Goal: Task Accomplishment & Management: Use online tool/utility

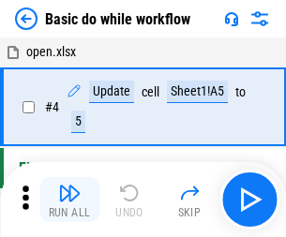
click at [69, 200] on img "button" at bounding box center [69, 193] width 23 height 23
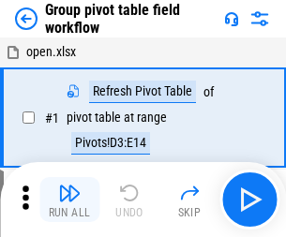
click at [69, 200] on img "button" at bounding box center [69, 193] width 23 height 23
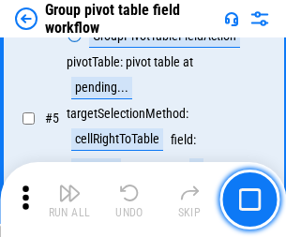
scroll to position [969, 0]
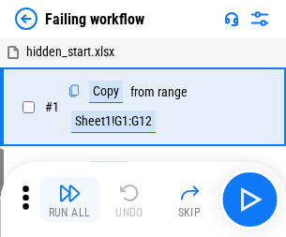
click at [69, 200] on img "button" at bounding box center [69, 193] width 23 height 23
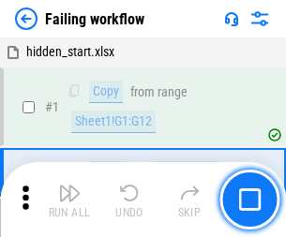
scroll to position [398, 0]
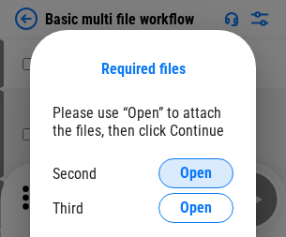
click at [196, 174] on span "Open" at bounding box center [196, 173] width 32 height 15
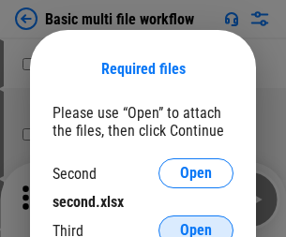
click at [196, 223] on span "Open" at bounding box center [196, 230] width 32 height 15
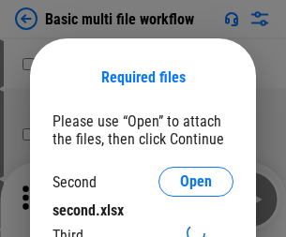
scroll to position [8, 0]
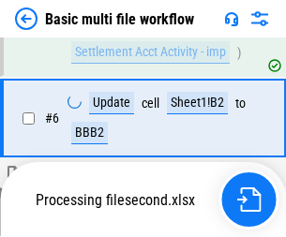
scroll to position [518, 0]
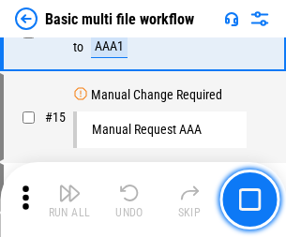
click at [69, 200] on img "button" at bounding box center [69, 193] width 23 height 23
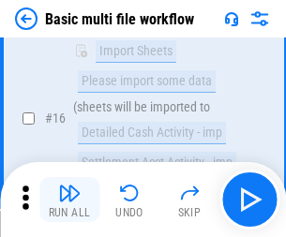
click at [69, 200] on img "button" at bounding box center [69, 193] width 23 height 23
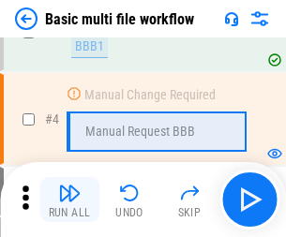
click at [69, 200] on img "button" at bounding box center [69, 193] width 23 height 23
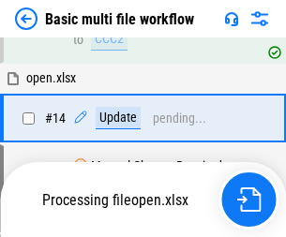
scroll to position [1249, 0]
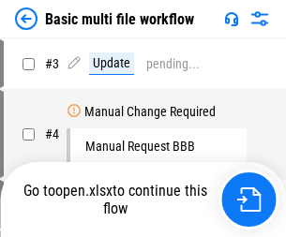
scroll to position [76, 0]
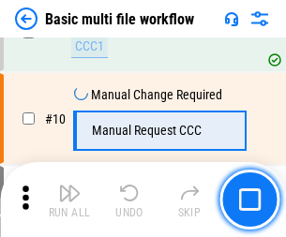
click at [69, 200] on img "button" at bounding box center [69, 193] width 23 height 23
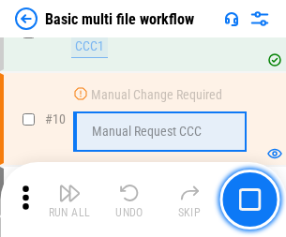
click at [69, 200] on img "button" at bounding box center [69, 193] width 23 height 23
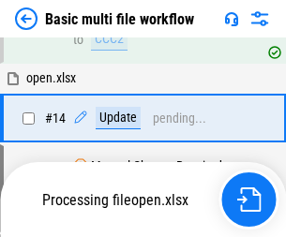
scroll to position [1117, 0]
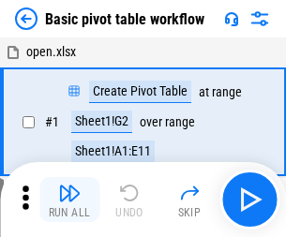
click at [69, 200] on img "button" at bounding box center [69, 193] width 23 height 23
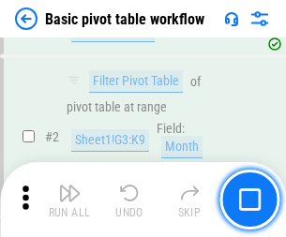
scroll to position [450, 0]
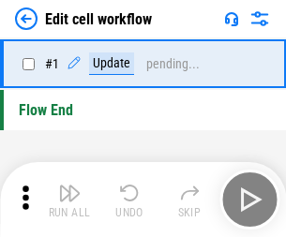
click at [69, 200] on img "button" at bounding box center [69, 193] width 23 height 23
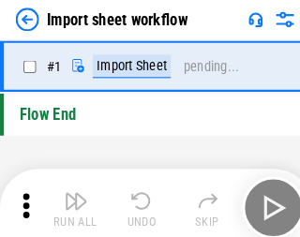
click at [69, 200] on img "button" at bounding box center [73, 193] width 23 height 23
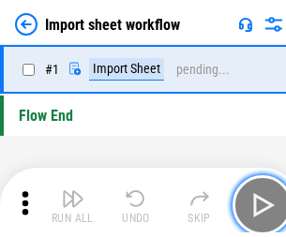
scroll to position [7, 0]
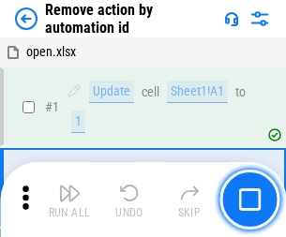
scroll to position [69, 0]
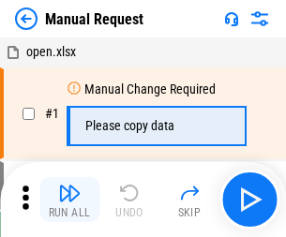
click at [69, 200] on img "button" at bounding box center [69, 193] width 23 height 23
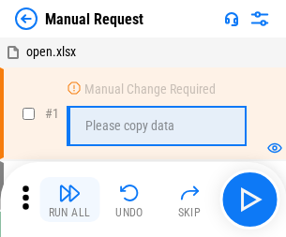
click at [69, 200] on img "button" at bounding box center [69, 193] width 23 height 23
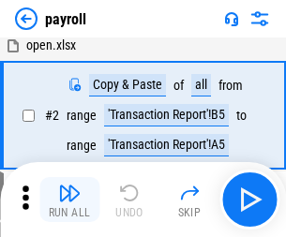
click at [69, 200] on img "button" at bounding box center [69, 193] width 23 height 23
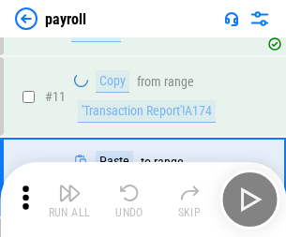
scroll to position [136, 0]
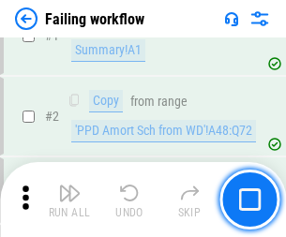
scroll to position [303, 0]
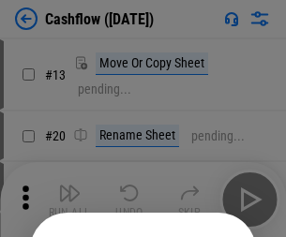
scroll to position [183, 0]
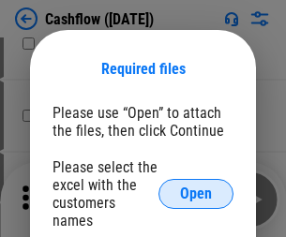
click at [196, 187] on span "Open" at bounding box center [196, 194] width 32 height 15
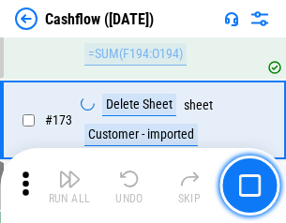
scroll to position [1987, 0]
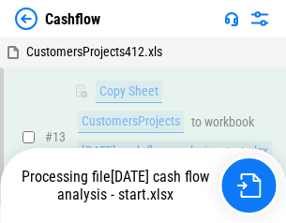
scroll to position [377, 0]
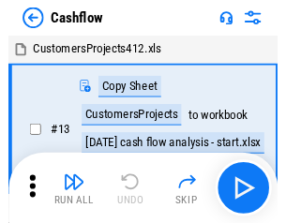
scroll to position [22, 0]
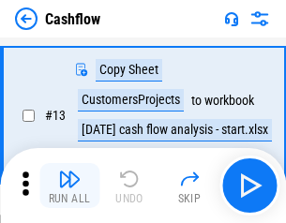
click at [69, 186] on img "button" at bounding box center [69, 179] width 23 height 23
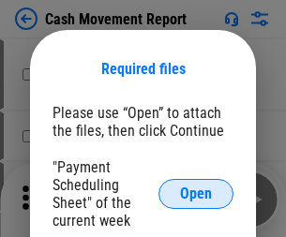
click at [196, 194] on span "Open" at bounding box center [196, 194] width 32 height 15
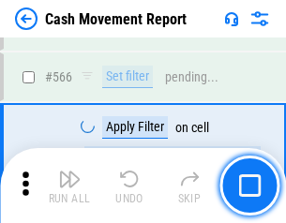
scroll to position [8603, 0]
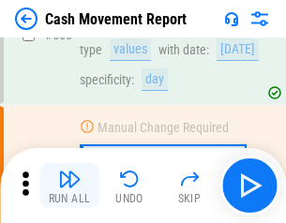
click at [69, 186] on img "button" at bounding box center [69, 179] width 23 height 23
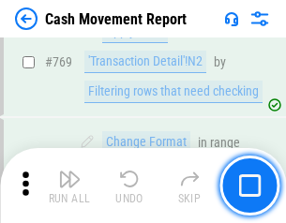
scroll to position [10431, 0]
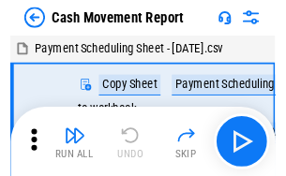
scroll to position [34, 0]
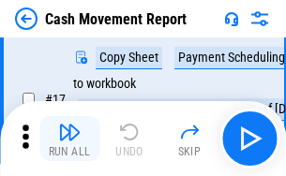
click at [69, 139] on img "button" at bounding box center [69, 132] width 23 height 23
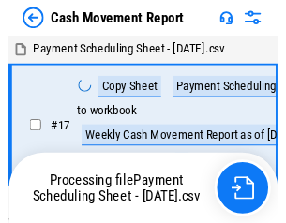
scroll to position [10, 0]
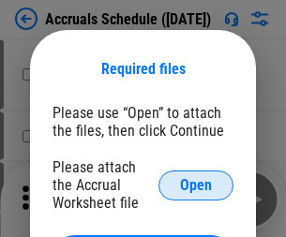
click at [196, 185] on span "Open" at bounding box center [196, 185] width 32 height 15
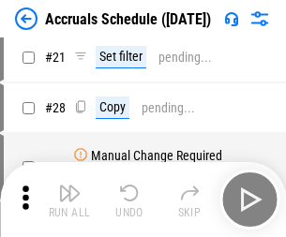
click at [69, 200] on img "button" at bounding box center [69, 193] width 23 height 23
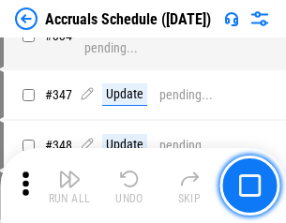
scroll to position [3882, 0]
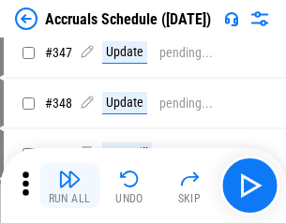
click at [69, 186] on img "button" at bounding box center [69, 179] width 23 height 23
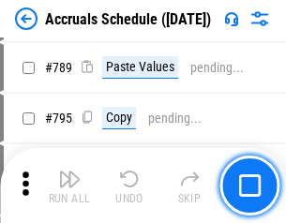
scroll to position [7885, 0]
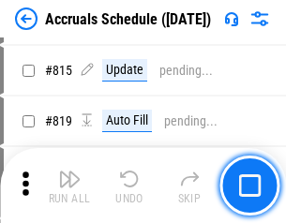
click at [69, 186] on img "button" at bounding box center [69, 179] width 23 height 23
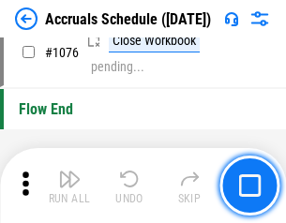
scroll to position [11243, 0]
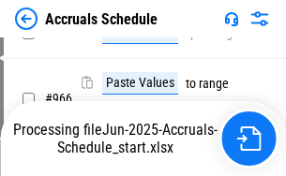
scroll to position [9003, 0]
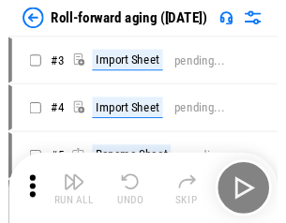
scroll to position [3, 0]
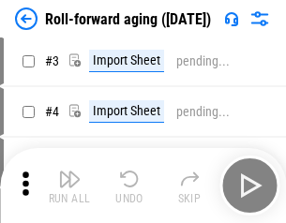
click at [69, 186] on img "button" at bounding box center [69, 179] width 23 height 23
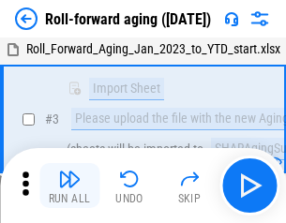
click at [69, 186] on img "button" at bounding box center [69, 179] width 23 height 23
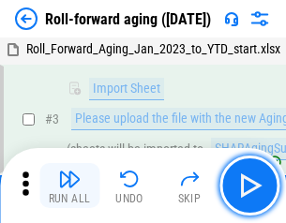
scroll to position [121, 0]
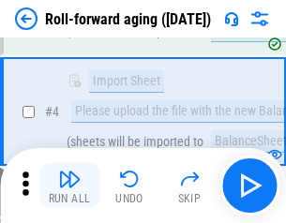
click at [69, 186] on img "button" at bounding box center [69, 179] width 23 height 23
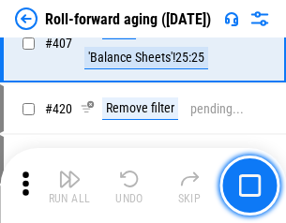
scroll to position [6509, 0]
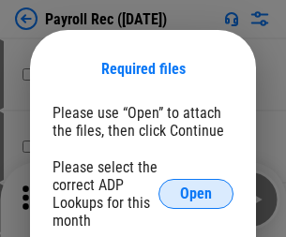
click at [196, 194] on span "Open" at bounding box center [196, 194] width 32 height 15
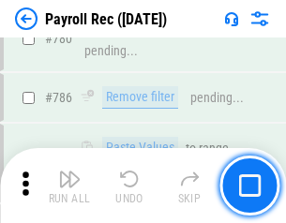
scroll to position [11735, 0]
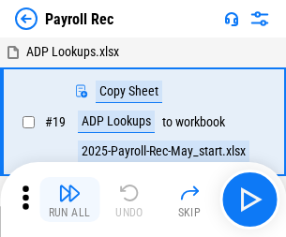
click at [69, 200] on img "button" at bounding box center [69, 193] width 23 height 23
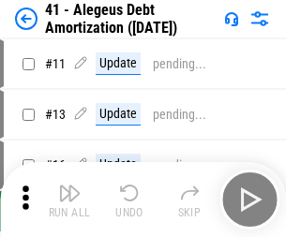
click at [69, 200] on img "button" at bounding box center [69, 193] width 23 height 23
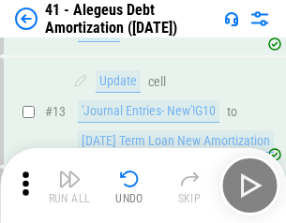
scroll to position [232, 0]
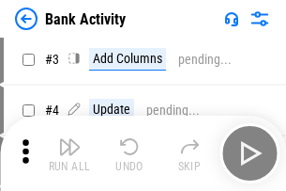
click at [69, 153] on img "button" at bounding box center [69, 146] width 23 height 23
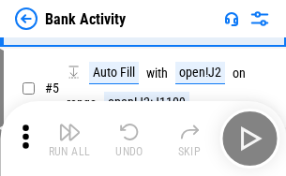
scroll to position [99, 0]
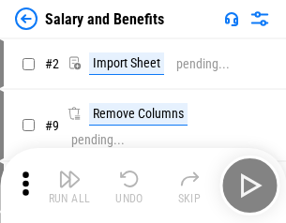
click at [69, 186] on img "button" at bounding box center [69, 179] width 23 height 23
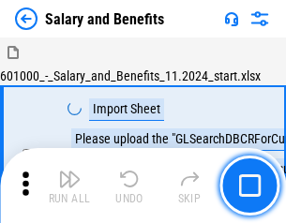
scroll to position [25, 0]
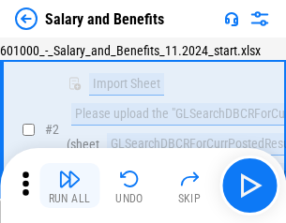
click at [69, 186] on img "button" at bounding box center [69, 179] width 23 height 23
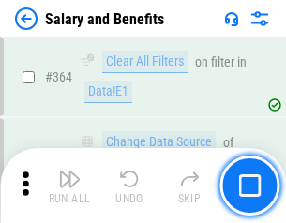
scroll to position [8840, 0]
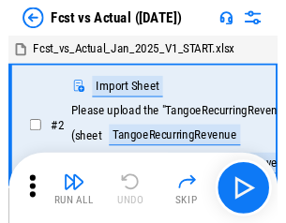
scroll to position [24, 0]
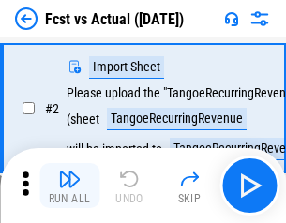
click at [69, 186] on img "button" at bounding box center [69, 179] width 23 height 23
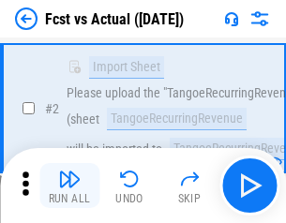
click at [69, 186] on img "button" at bounding box center [69, 179] width 23 height 23
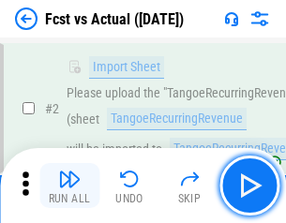
scroll to position [176, 0]
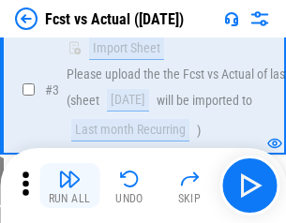
click at [69, 186] on img "button" at bounding box center [69, 179] width 23 height 23
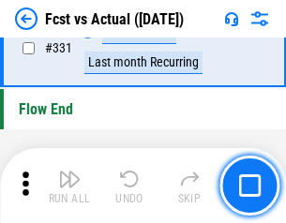
scroll to position [8985, 0]
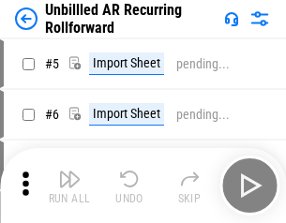
click at [69, 186] on img "button" at bounding box center [69, 179] width 23 height 23
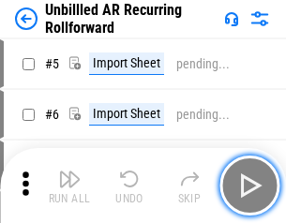
scroll to position [40, 0]
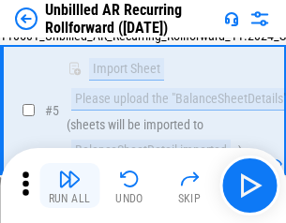
click at [69, 186] on img "button" at bounding box center [69, 179] width 23 height 23
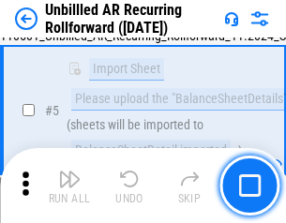
scroll to position [176, 0]
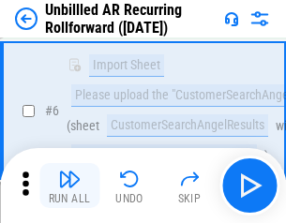
click at [69, 186] on img "button" at bounding box center [69, 179] width 23 height 23
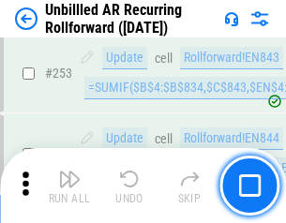
scroll to position [6376, 0]
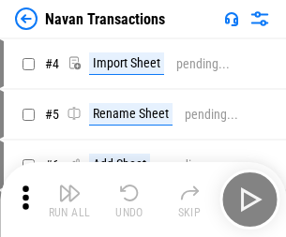
click at [69, 186] on img "button" at bounding box center [69, 193] width 23 height 23
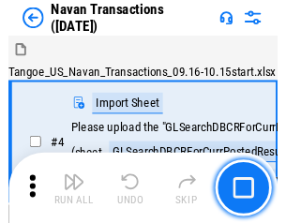
scroll to position [30, 0]
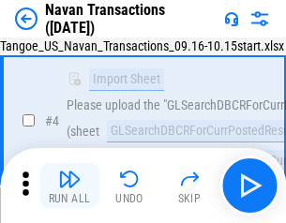
click at [69, 186] on img "button" at bounding box center [69, 179] width 23 height 23
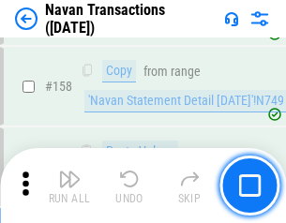
scroll to position [6086, 0]
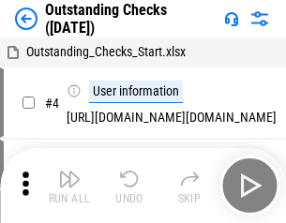
click at [69, 186] on img "button" at bounding box center [69, 179] width 23 height 23
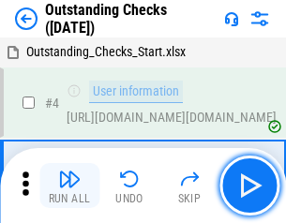
scroll to position [79, 0]
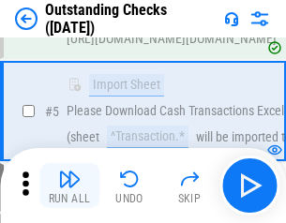
click at [69, 186] on img "button" at bounding box center [69, 179] width 23 height 23
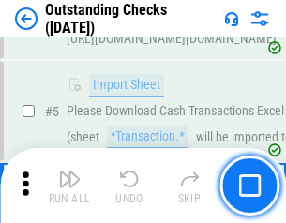
scroll to position [196, 0]
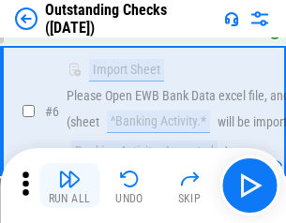
click at [69, 186] on img "button" at bounding box center [69, 179] width 23 height 23
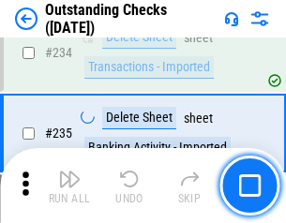
scroll to position [5700, 0]
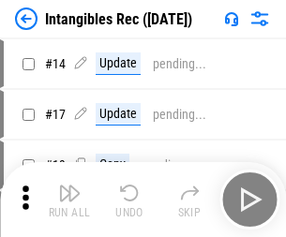
click at [69, 200] on img "button" at bounding box center [69, 193] width 23 height 23
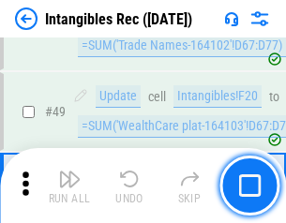
scroll to position [731, 0]
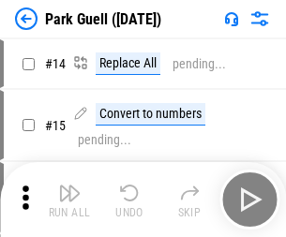
click at [69, 186] on img "button" at bounding box center [69, 193] width 23 height 23
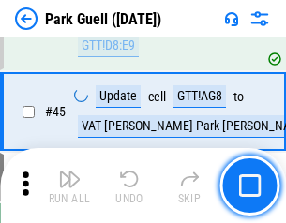
scroll to position [2347, 0]
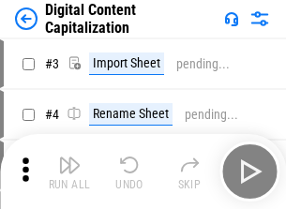
click at [69, 158] on img "button" at bounding box center [69, 165] width 23 height 23
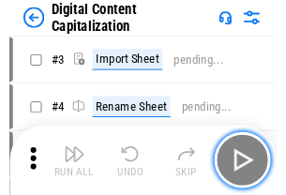
scroll to position [54, 0]
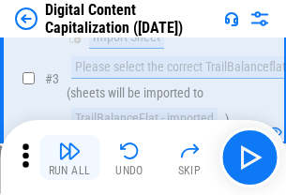
click at [69, 158] on img "button" at bounding box center [69, 151] width 23 height 23
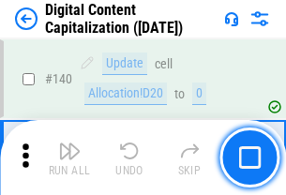
scroll to position [1991, 0]
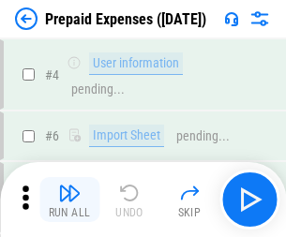
click at [69, 186] on img "button" at bounding box center [69, 193] width 23 height 23
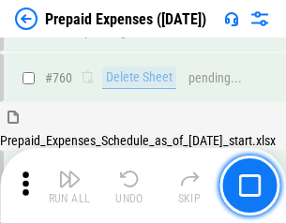
scroll to position [5203, 0]
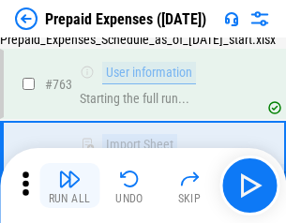
click at [69, 186] on img "button" at bounding box center [69, 179] width 23 height 23
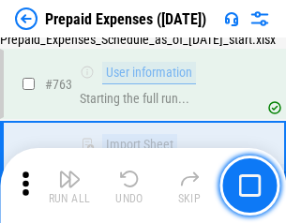
scroll to position [5314, 0]
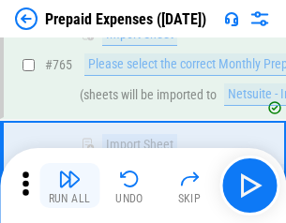
click at [69, 186] on img "button" at bounding box center [69, 179] width 23 height 23
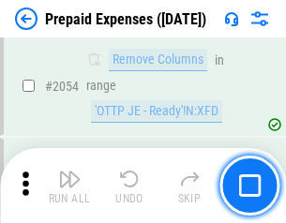
scroll to position [19622, 0]
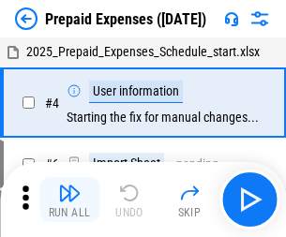
click at [69, 200] on img "button" at bounding box center [69, 193] width 23 height 23
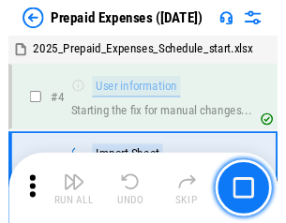
scroll to position [83, 0]
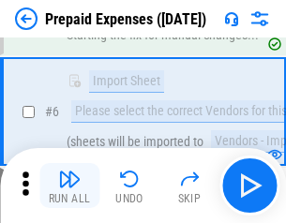
click at [69, 186] on img "button" at bounding box center [69, 179] width 23 height 23
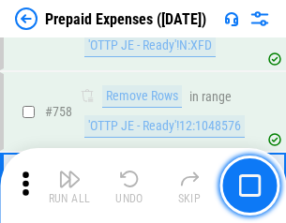
scroll to position [6689, 0]
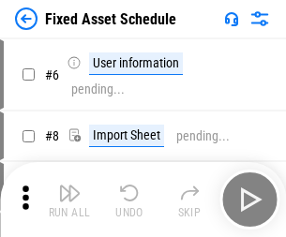
click at [69, 200] on img "button" at bounding box center [69, 193] width 23 height 23
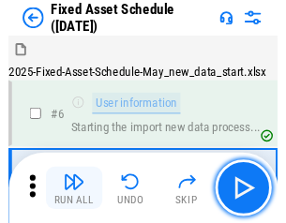
scroll to position [101, 0]
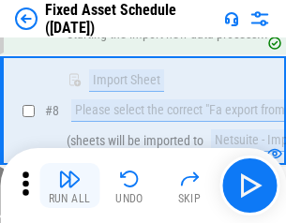
click at [69, 186] on img "button" at bounding box center [69, 179] width 23 height 23
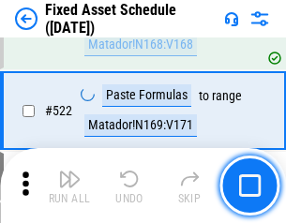
scroll to position [6524, 0]
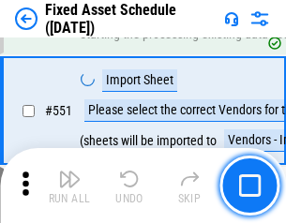
click at [69, 186] on img "button" at bounding box center [69, 179] width 23 height 23
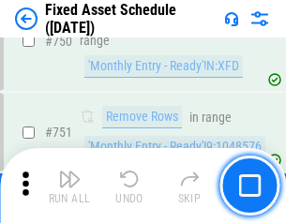
scroll to position [9152, 0]
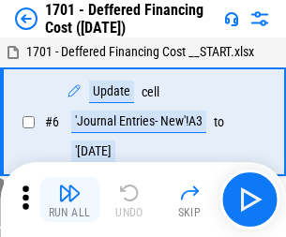
click at [69, 200] on img "button" at bounding box center [69, 193] width 23 height 23
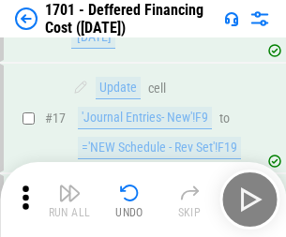
scroll to position [225, 0]
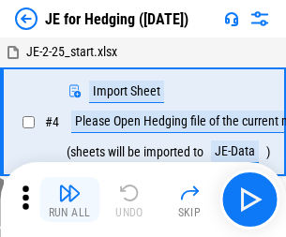
click at [69, 186] on img "button" at bounding box center [69, 193] width 23 height 23
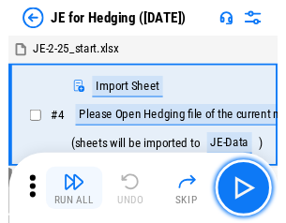
scroll to position [3, 0]
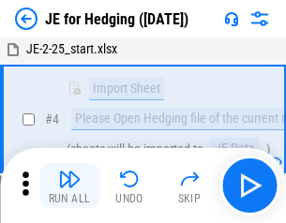
click at [69, 186] on img "button" at bounding box center [69, 179] width 23 height 23
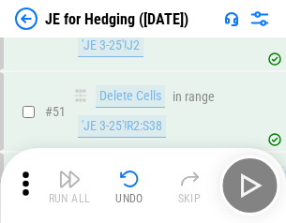
scroll to position [1216, 0]
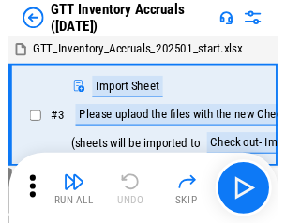
scroll to position [3, 0]
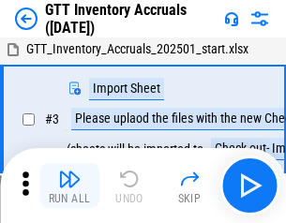
click at [69, 186] on img "button" at bounding box center [69, 179] width 23 height 23
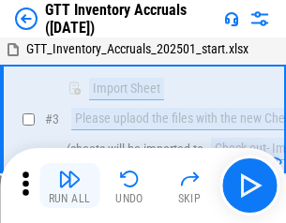
click at [69, 186] on img "button" at bounding box center [69, 179] width 23 height 23
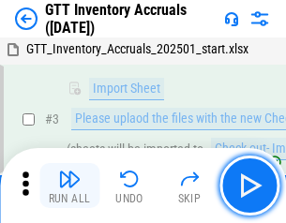
scroll to position [121, 0]
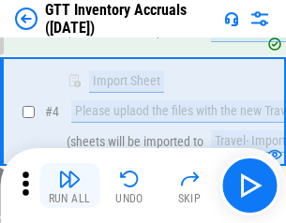
click at [69, 186] on img "button" at bounding box center [69, 179] width 23 height 23
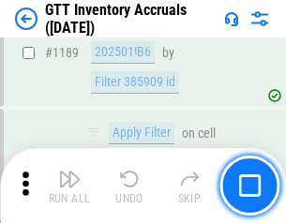
scroll to position [15329, 0]
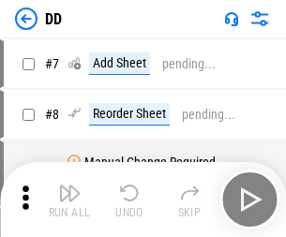
click at [69, 200] on img "button" at bounding box center [69, 193] width 23 height 23
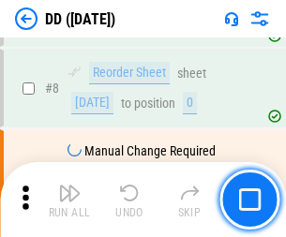
scroll to position [181, 0]
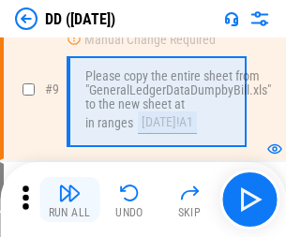
click at [69, 200] on img "button" at bounding box center [69, 193] width 23 height 23
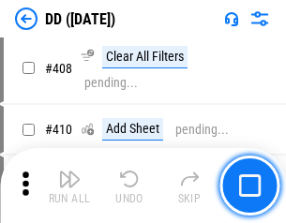
scroll to position [8399, 0]
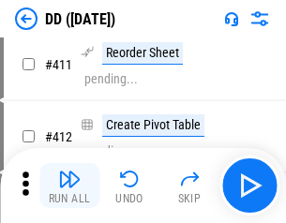
click at [69, 186] on img "button" at bounding box center [69, 179] width 23 height 23
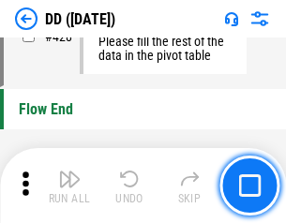
scroll to position [8985, 0]
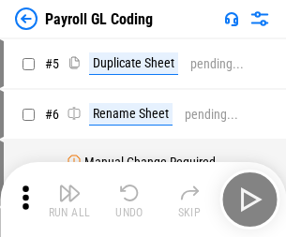
click at [69, 200] on img "button" at bounding box center [69, 193] width 23 height 23
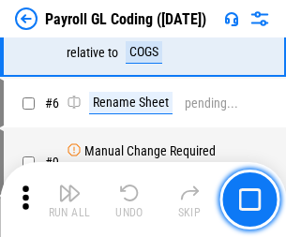
scroll to position [225, 0]
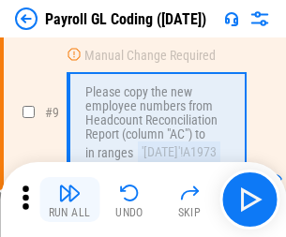
click at [69, 200] on img "button" at bounding box center [69, 193] width 23 height 23
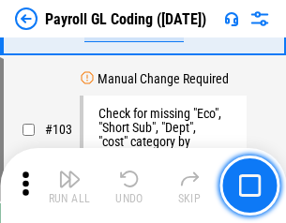
scroll to position [4404, 0]
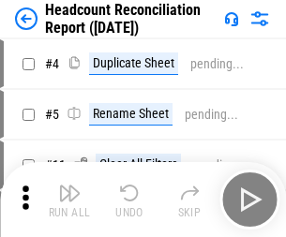
click at [69, 200] on img "button" at bounding box center [69, 193] width 23 height 23
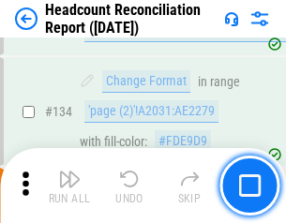
scroll to position [2256, 0]
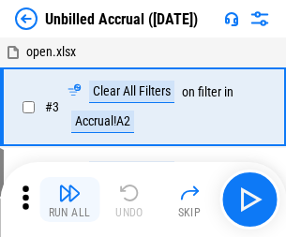
click at [69, 200] on img "button" at bounding box center [69, 193] width 23 height 23
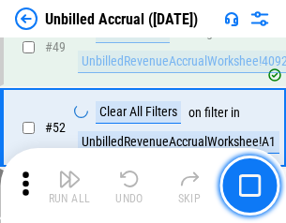
scroll to position [1703, 0]
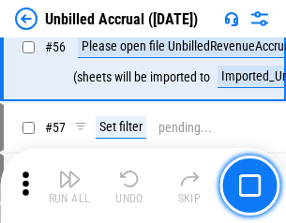
click at [69, 186] on img "button" at bounding box center [69, 179] width 23 height 23
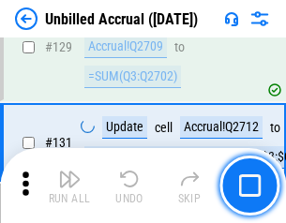
scroll to position [5591, 0]
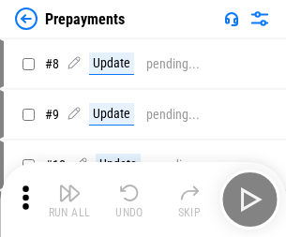
click at [69, 200] on img "button" at bounding box center [69, 193] width 23 height 23
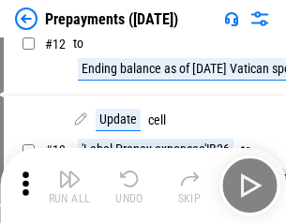
scroll to position [117, 0]
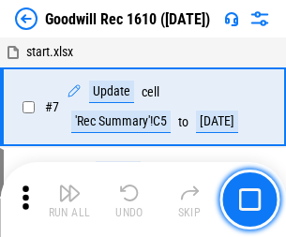
scroll to position [321, 0]
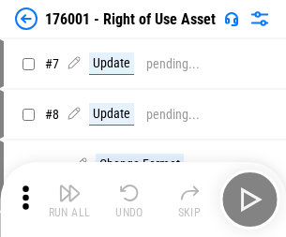
click at [69, 200] on img "button" at bounding box center [69, 193] width 23 height 23
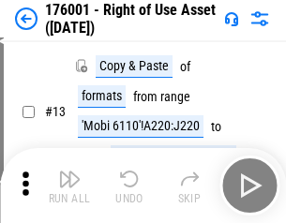
scroll to position [121, 0]
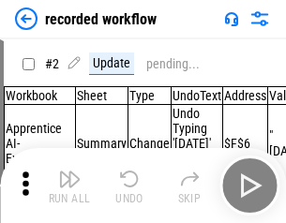
click at [69, 186] on img "button" at bounding box center [69, 179] width 23 height 23
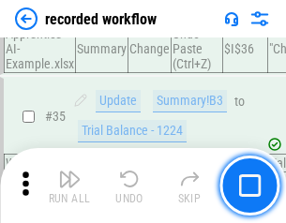
scroll to position [5867, 0]
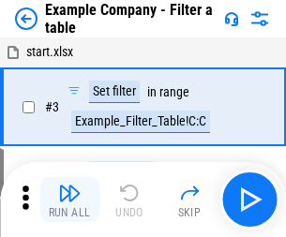
click at [69, 200] on img "button" at bounding box center [69, 193] width 23 height 23
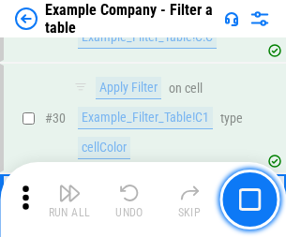
scroll to position [1718, 0]
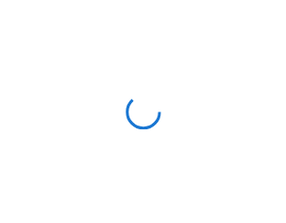
scroll to position [29, 0]
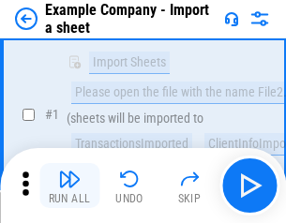
click at [69, 186] on img "button" at bounding box center [69, 179] width 23 height 23
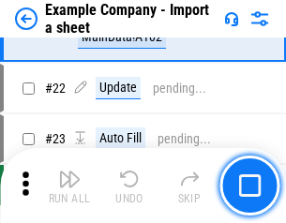
scroll to position [415, 0]
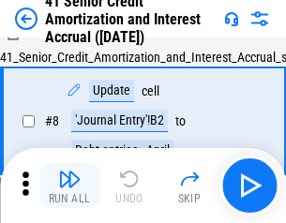
click at [69, 186] on img "button" at bounding box center [69, 179] width 23 height 23
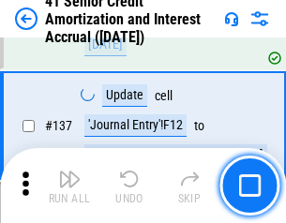
scroll to position [1723, 0]
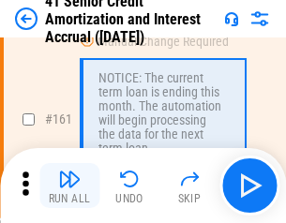
click at [69, 186] on img "button" at bounding box center [69, 179] width 23 height 23
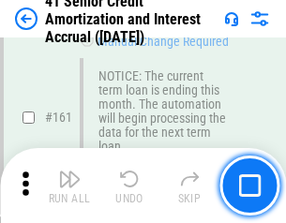
scroll to position [2008, 0]
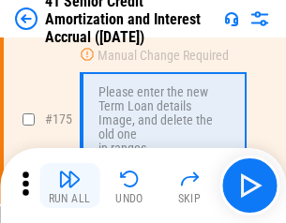
click at [69, 186] on img "button" at bounding box center [69, 179] width 23 height 23
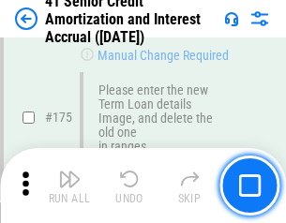
scroll to position [2198, 0]
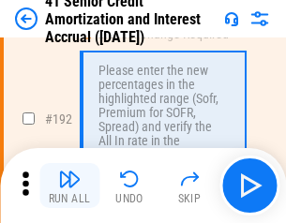
click at [69, 186] on img "button" at bounding box center [69, 179] width 23 height 23
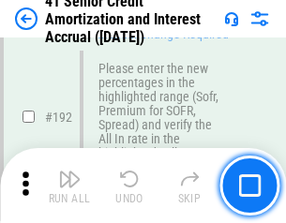
scroll to position [2395, 0]
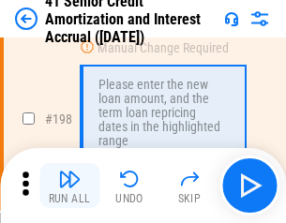
click at [69, 186] on img "button" at bounding box center [69, 179] width 23 height 23
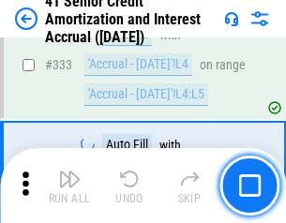
scroll to position [4795, 0]
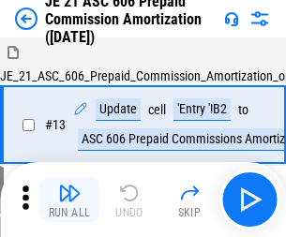
click at [69, 186] on img "button" at bounding box center [69, 193] width 23 height 23
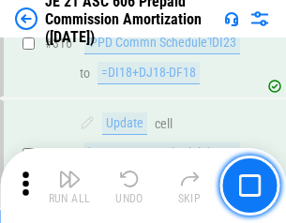
scroll to position [3505, 0]
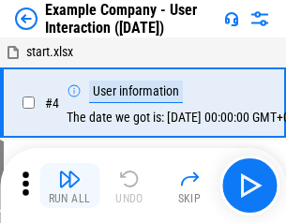
click at [69, 186] on img "button" at bounding box center [69, 179] width 23 height 23
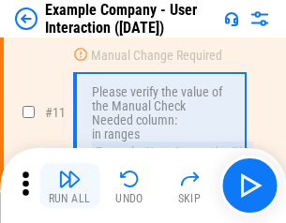
click at [69, 186] on img "button" at bounding box center [69, 179] width 23 height 23
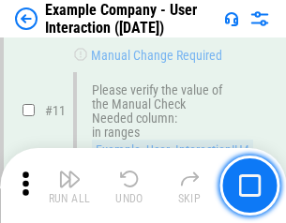
scroll to position [406, 0]
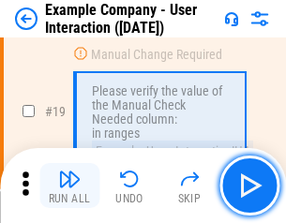
click at [69, 186] on img "button" at bounding box center [69, 179] width 23 height 23
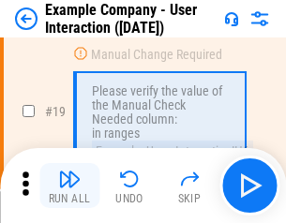
click at [69, 186] on img "button" at bounding box center [69, 179] width 23 height 23
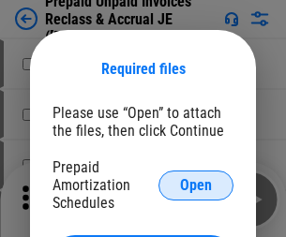
click at [196, 185] on span "Open" at bounding box center [196, 185] width 32 height 15
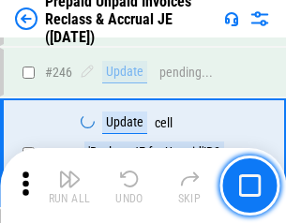
scroll to position [2534, 0]
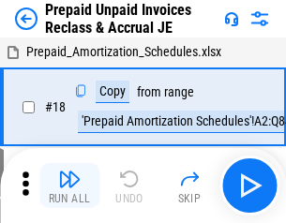
click at [69, 186] on img "button" at bounding box center [69, 179] width 23 height 23
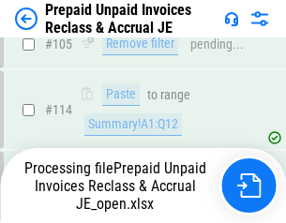
scroll to position [1537, 0]
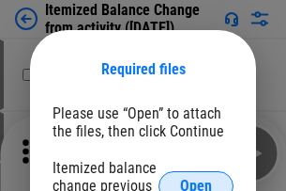
click at [196, 178] on span "Open" at bounding box center [196, 185] width 32 height 15
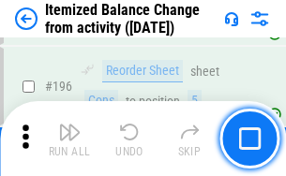
scroll to position [3613, 0]
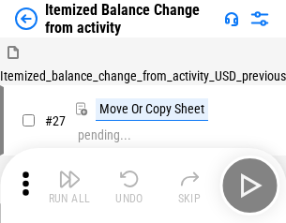
scroll to position [29, 0]
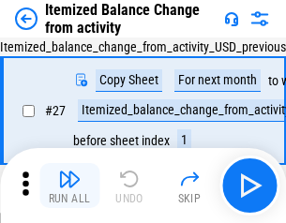
click at [69, 186] on img "button" at bounding box center [69, 179] width 23 height 23
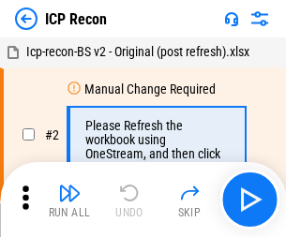
scroll to position [8, 0]
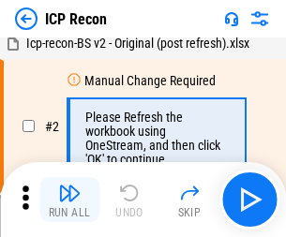
click at [69, 200] on img "button" at bounding box center [69, 193] width 23 height 23
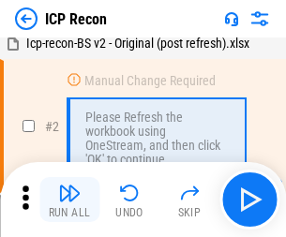
click at [69, 200] on img "button" at bounding box center [69, 193] width 23 height 23
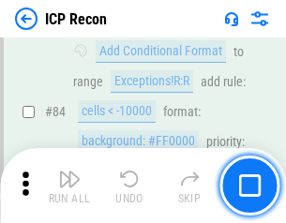
scroll to position [1840, 0]
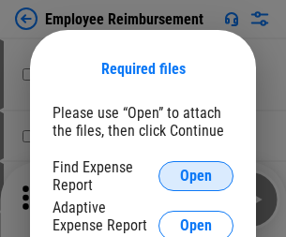
click at [196, 176] on span "Open" at bounding box center [196, 176] width 32 height 15
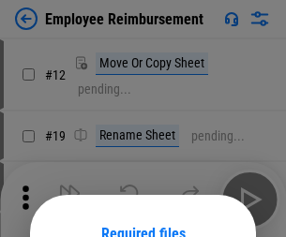
scroll to position [165, 0]
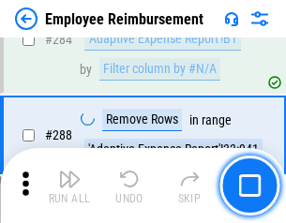
scroll to position [5102, 0]
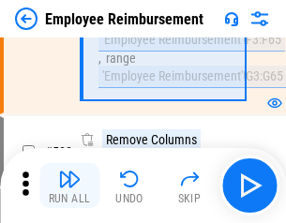
click at [69, 186] on img "button" at bounding box center [69, 179] width 23 height 23
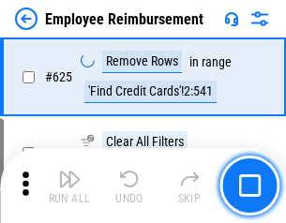
scroll to position [11239, 0]
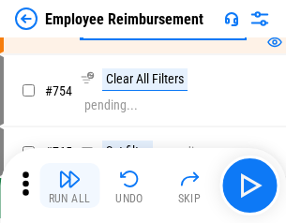
click at [69, 186] on img "button" at bounding box center [69, 179] width 23 height 23
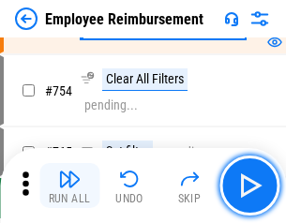
click at [69, 186] on img "button" at bounding box center [69, 179] width 23 height 23
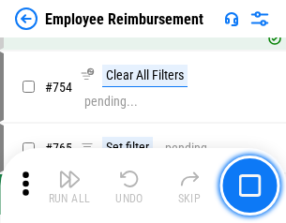
scroll to position [13170, 0]
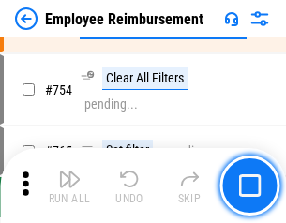
click at [69, 186] on img "button" at bounding box center [69, 179] width 23 height 23
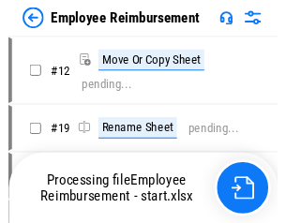
scroll to position [64, 0]
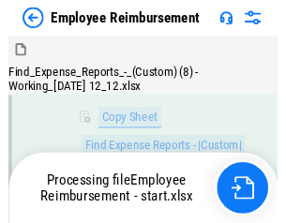
scroll to position [382, 0]
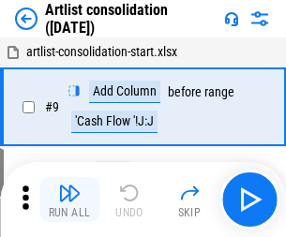
click at [69, 200] on img "button" at bounding box center [69, 193] width 23 height 23
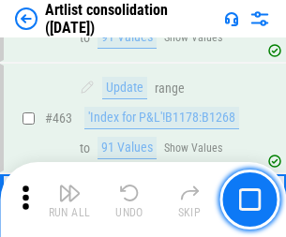
scroll to position [8220, 0]
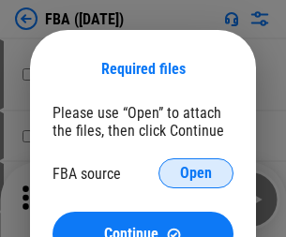
click at [196, 174] on span "Open" at bounding box center [196, 173] width 32 height 15
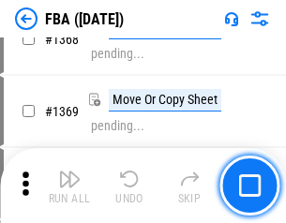
scroll to position [20160, 0]
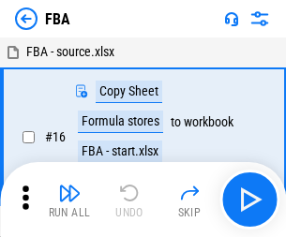
scroll to position [19, 0]
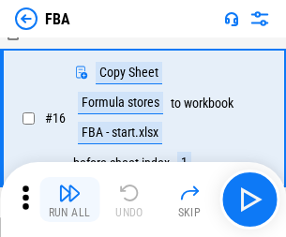
click at [69, 200] on img "button" at bounding box center [69, 193] width 23 height 23
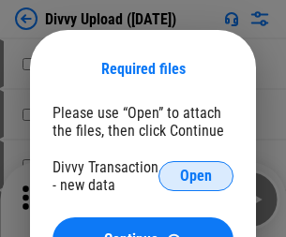
click at [196, 176] on span "Open" at bounding box center [196, 176] width 32 height 15
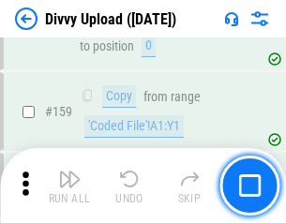
scroll to position [1944, 0]
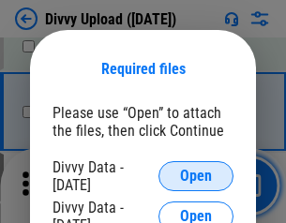
click at [196, 176] on span "Open" at bounding box center [196, 176] width 32 height 15
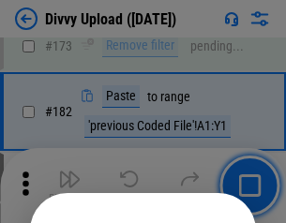
scroll to position [2107, 0]
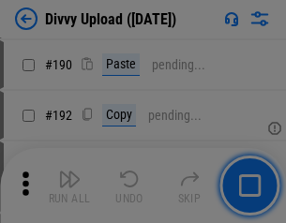
scroll to position [2369, 0]
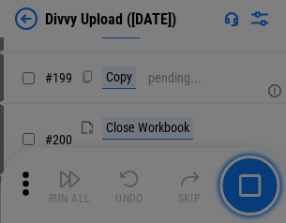
scroll to position [2730, 0]
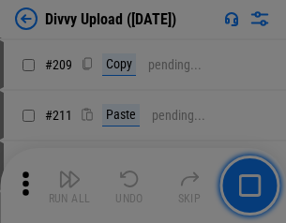
scroll to position [3189, 0]
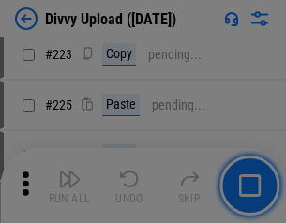
scroll to position [3746, 0]
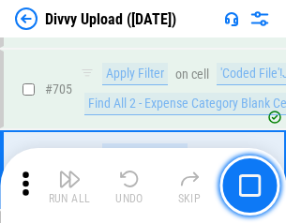
scroll to position [12841, 0]
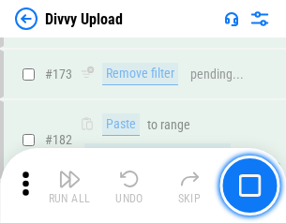
scroll to position [2101, 0]
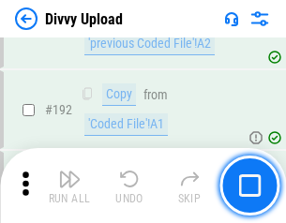
scroll to position [2515, 0]
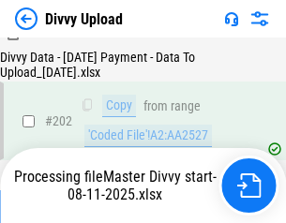
scroll to position [3037, 0]
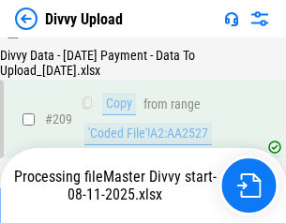
scroll to position [3451, 0]
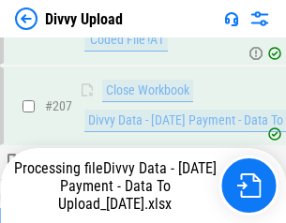
scroll to position [3342, 0]
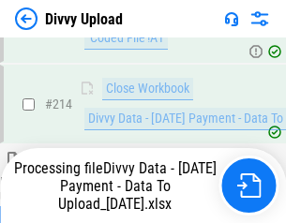
scroll to position [3756, 0]
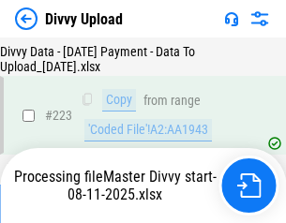
scroll to position [4294, 0]
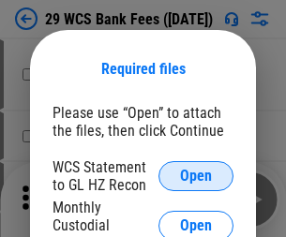
click at [196, 176] on span "Open" at bounding box center [196, 176] width 32 height 15
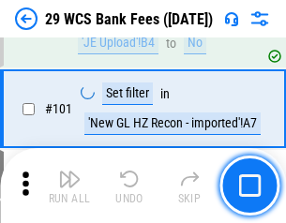
scroll to position [1829, 0]
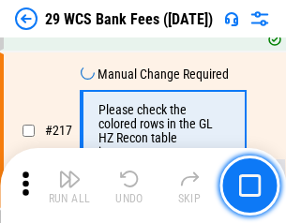
click at [69, 186] on img "button" at bounding box center [69, 179] width 23 height 23
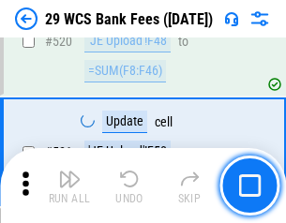
scroll to position [9688, 0]
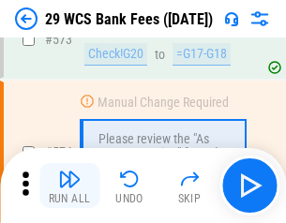
click at [69, 186] on img "button" at bounding box center [69, 179] width 23 height 23
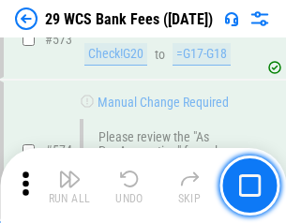
scroll to position [10395, 0]
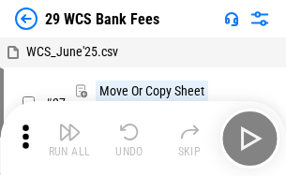
click at [69, 139] on img "button" at bounding box center [69, 132] width 23 height 23
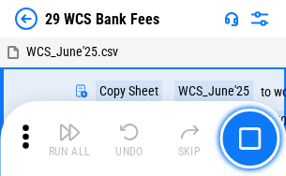
scroll to position [34, 0]
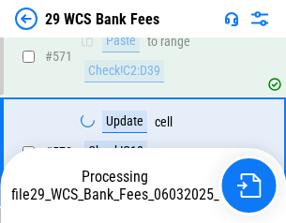
scroll to position [10374, 0]
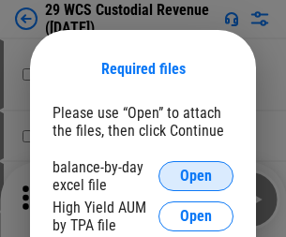
click at [196, 176] on span "Open" at bounding box center [196, 176] width 32 height 15
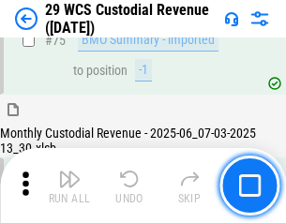
scroll to position [1961, 0]
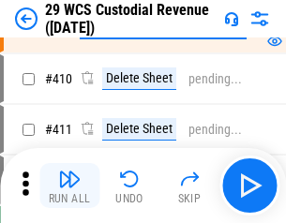
click at [69, 186] on img "button" at bounding box center [69, 179] width 23 height 23
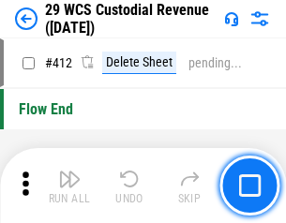
scroll to position [8965, 0]
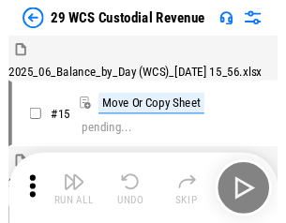
scroll to position [45, 0]
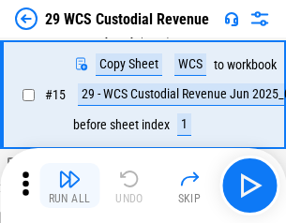
click at [69, 186] on img "button" at bounding box center [69, 179] width 23 height 23
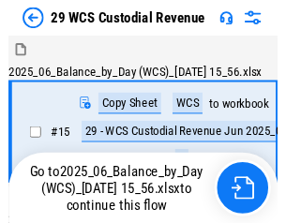
scroll to position [35, 0]
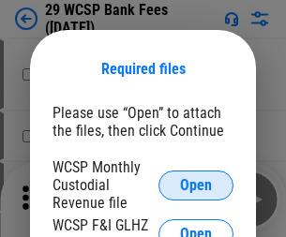
click at [196, 185] on span "Open" at bounding box center [196, 185] width 32 height 15
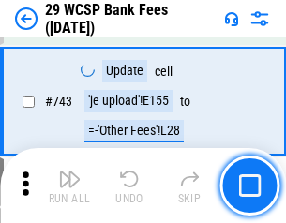
scroll to position [9459, 0]
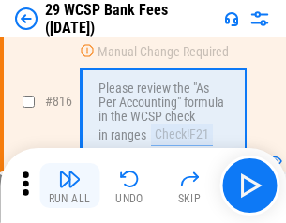
click at [69, 186] on img "button" at bounding box center [69, 179] width 23 height 23
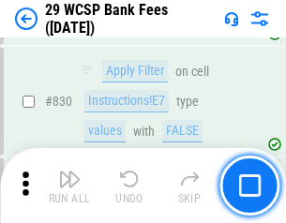
scroll to position [11910, 0]
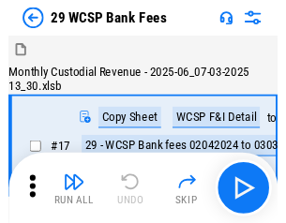
scroll to position [45, 0]
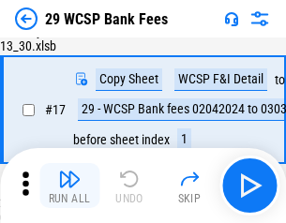
click at [69, 186] on img "button" at bounding box center [69, 179] width 23 height 23
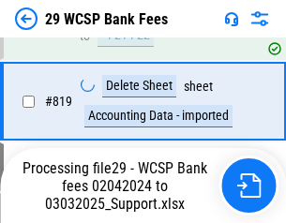
scroll to position [11542, 0]
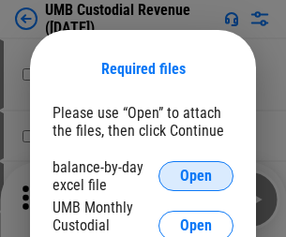
click at [196, 176] on span "Open" at bounding box center [196, 176] width 32 height 15
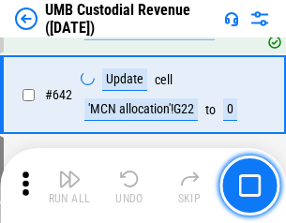
scroll to position [9722, 0]
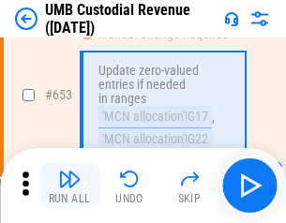
click at [69, 186] on img "button" at bounding box center [69, 179] width 23 height 23
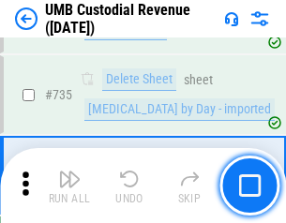
scroll to position [11478, 0]
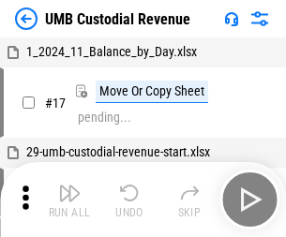
scroll to position [14, 0]
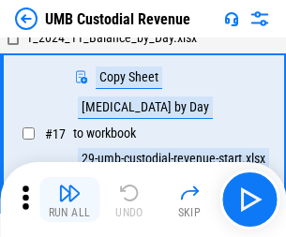
click at [69, 200] on img "button" at bounding box center [69, 193] width 23 height 23
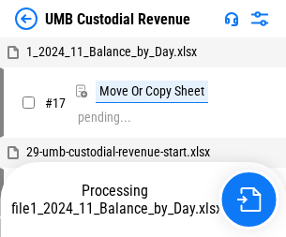
scroll to position [14, 0]
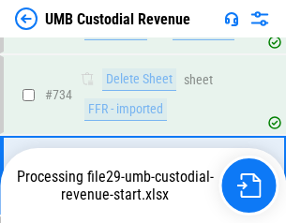
scroll to position [11355, 0]
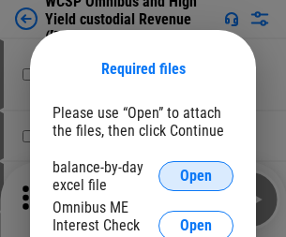
click at [196, 176] on span "Open" at bounding box center [196, 176] width 32 height 15
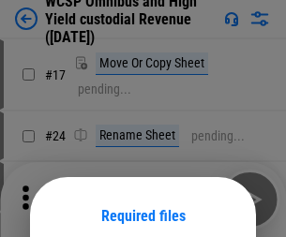
scroll to position [147, 0]
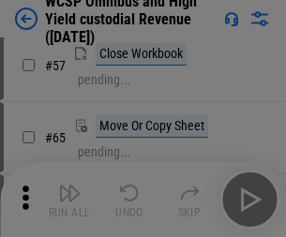
scroll to position [818, 0]
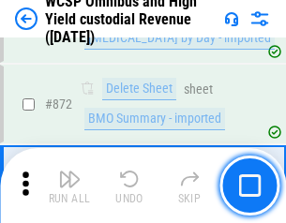
scroll to position [15887, 0]
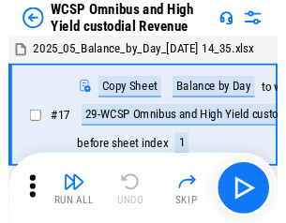
scroll to position [10, 0]
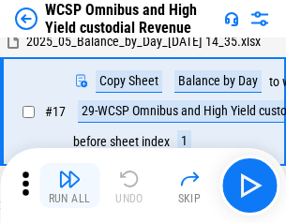
click at [69, 186] on img "button" at bounding box center [69, 179] width 23 height 23
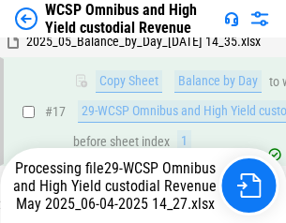
scroll to position [390, 0]
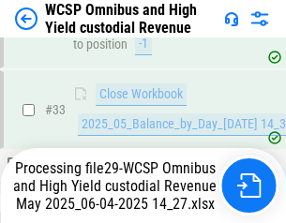
scroll to position [929, 0]
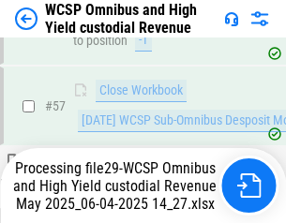
scroll to position [1926, 0]
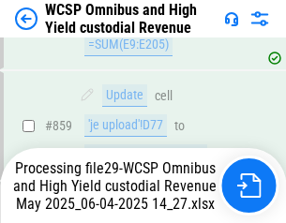
scroll to position [15844, 0]
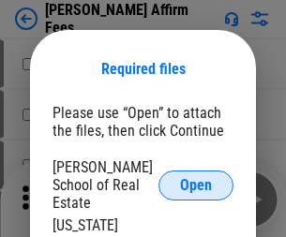
click at [196, 178] on span "Open" at bounding box center [196, 185] width 32 height 15
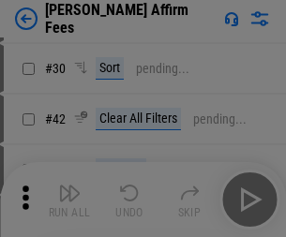
scroll to position [382, 0]
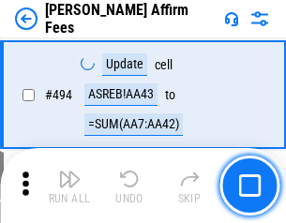
scroll to position [5104, 0]
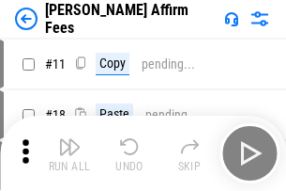
click at [69, 139] on img "button" at bounding box center [69, 146] width 23 height 23
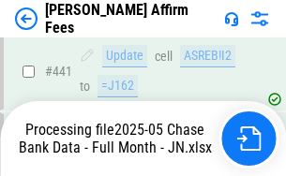
scroll to position [4923, 0]
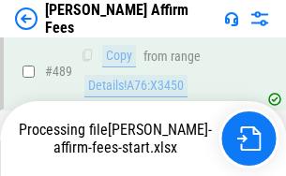
scroll to position [5032, 0]
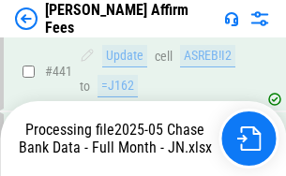
scroll to position [4923, 0]
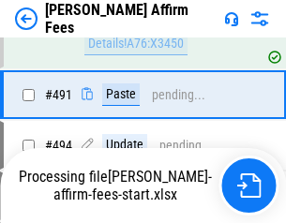
scroll to position [5104, 0]
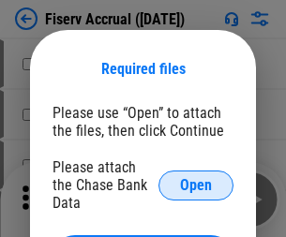
click at [196, 178] on span "Open" at bounding box center [196, 185] width 32 height 15
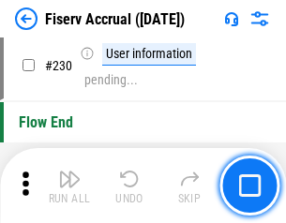
scroll to position [5718, 0]
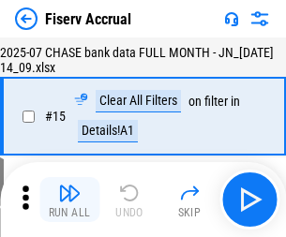
click at [69, 200] on img "button" at bounding box center [69, 193] width 23 height 23
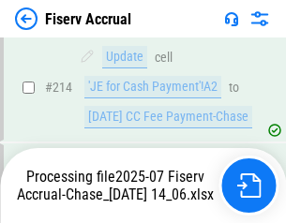
scroll to position [5697, 0]
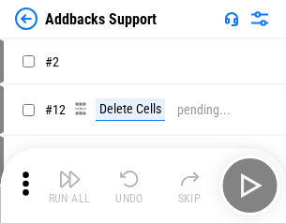
click at [69, 186] on img "button" at bounding box center [69, 179] width 23 height 23
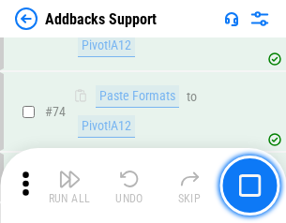
scroll to position [1367, 0]
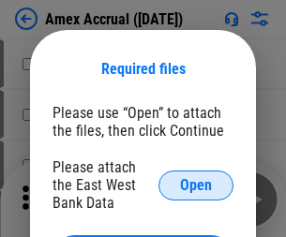
click at [196, 185] on span "Open" at bounding box center [196, 185] width 32 height 15
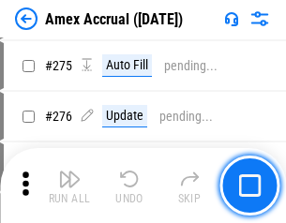
scroll to position [4654, 0]
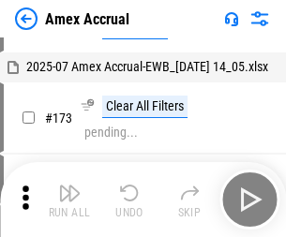
click at [69, 200] on img "button" at bounding box center [69, 193] width 23 height 23
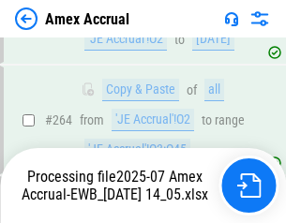
scroll to position [5118, 0]
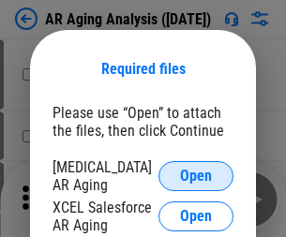
click at [196, 174] on span "Open" at bounding box center [196, 176] width 32 height 15
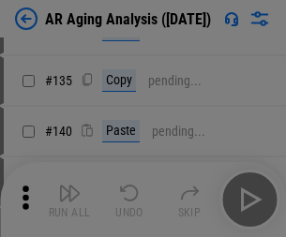
scroll to position [565, 0]
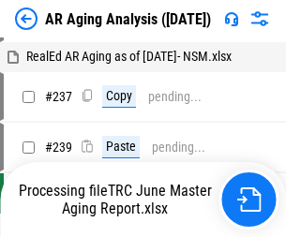
scroll to position [19, 0]
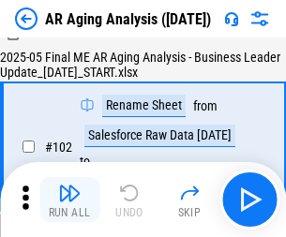
click at [69, 200] on img "button" at bounding box center [69, 193] width 23 height 23
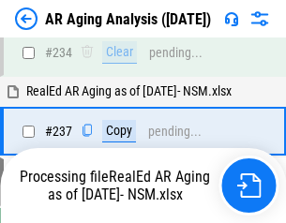
scroll to position [2910, 0]
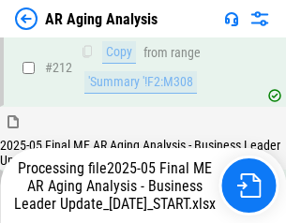
scroll to position [2888, 0]
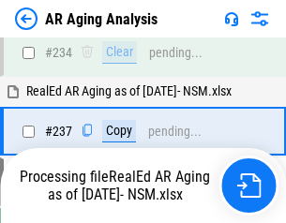
scroll to position [2966, 0]
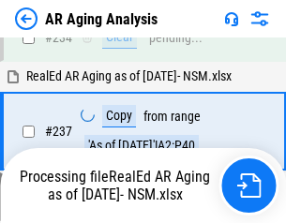
scroll to position [2966, 0]
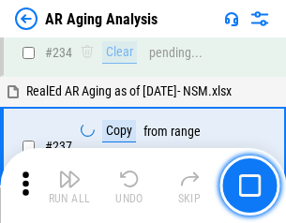
scroll to position [2888, 0]
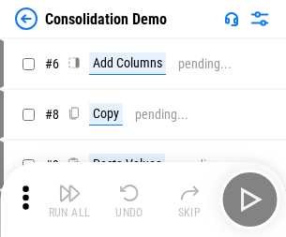
click at [69, 200] on img "button" at bounding box center [69, 193] width 23 height 23
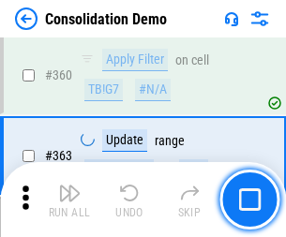
scroll to position [6292, 0]
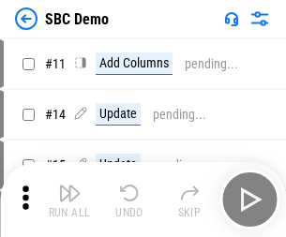
click at [69, 200] on img "button" at bounding box center [69, 193] width 23 height 23
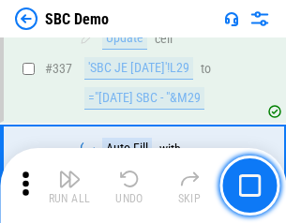
scroll to position [4938, 0]
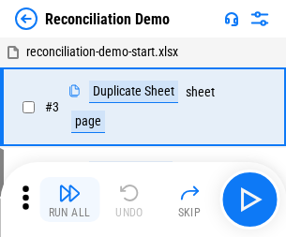
click at [69, 200] on img "button" at bounding box center [69, 193] width 23 height 23
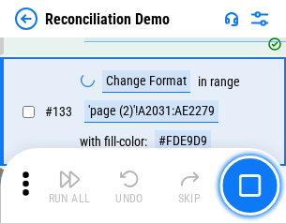
scroll to position [2229, 0]
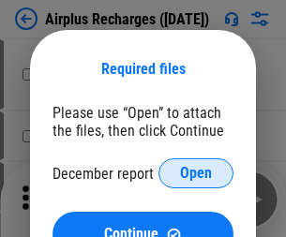
click at [196, 174] on span "Open" at bounding box center [196, 173] width 32 height 15
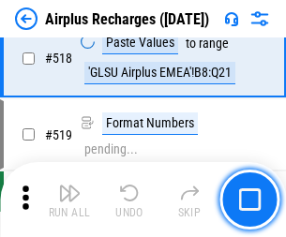
scroll to position [8078, 0]
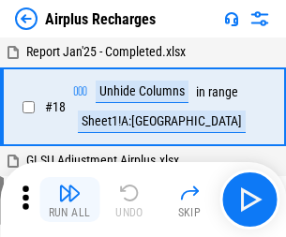
click at [69, 200] on img "button" at bounding box center [69, 193] width 23 height 23
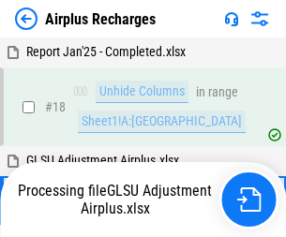
scroll to position [83, 0]
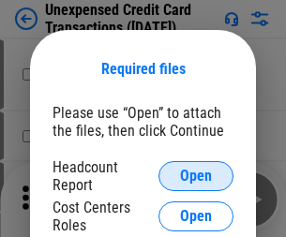
click at [196, 176] on span "Open" at bounding box center [196, 176] width 32 height 15
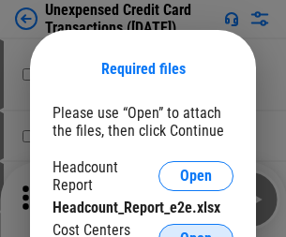
click at [196, 232] on span "Open" at bounding box center [196, 239] width 32 height 15
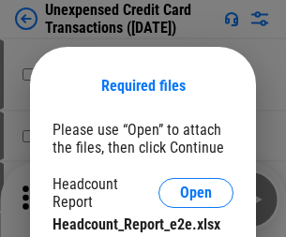
scroll to position [17, 0]
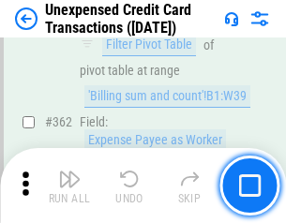
scroll to position [4827, 0]
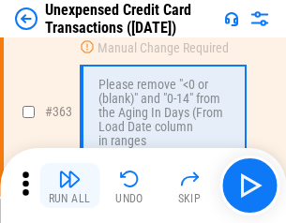
click at [69, 186] on img "button" at bounding box center [69, 179] width 23 height 23
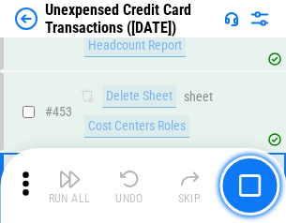
scroll to position [6402, 0]
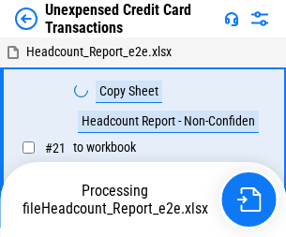
scroll to position [29, 0]
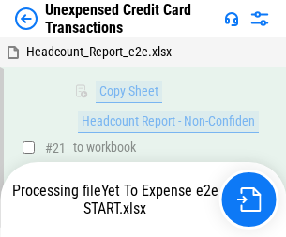
scroll to position [401, 0]
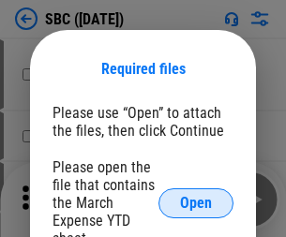
click at [196, 203] on span "Open" at bounding box center [196, 203] width 32 height 15
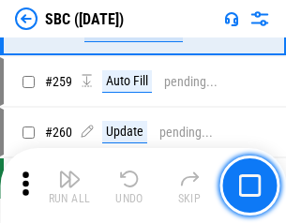
scroll to position [3668, 0]
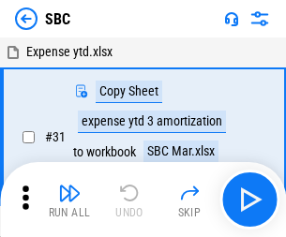
scroll to position [19, 0]
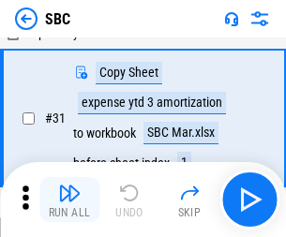
click at [69, 200] on img "button" at bounding box center [69, 193] width 23 height 23
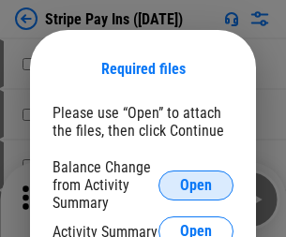
click at [196, 185] on span "Open" at bounding box center [196, 185] width 32 height 15
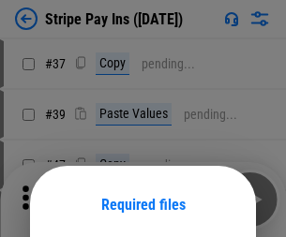
scroll to position [136, 0]
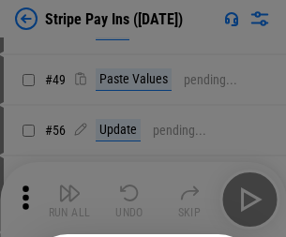
scroll to position [341, 0]
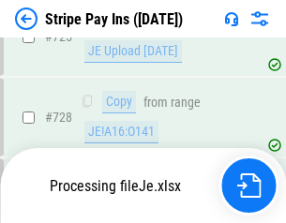
scroll to position [9885, 0]
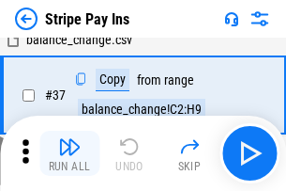
click at [69, 153] on img "button" at bounding box center [69, 146] width 23 height 23
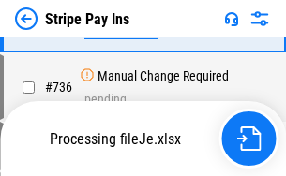
scroll to position [9843, 0]
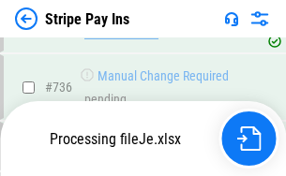
scroll to position [9843, 0]
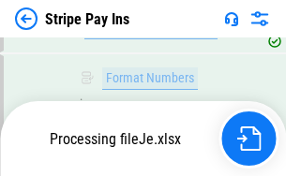
scroll to position [9843, 0]
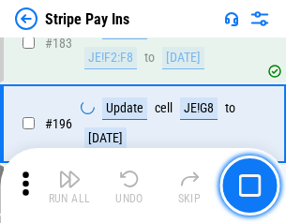
scroll to position [2541, 0]
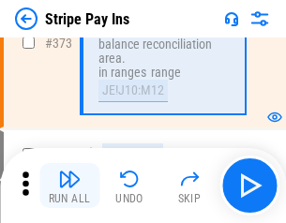
click at [69, 186] on img "button" at bounding box center [69, 179] width 23 height 23
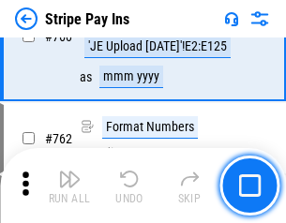
scroll to position [9820, 0]
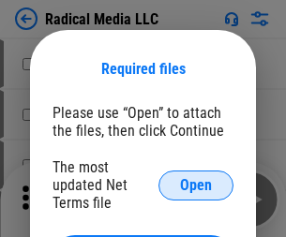
click at [196, 185] on span "Open" at bounding box center [196, 185] width 32 height 15
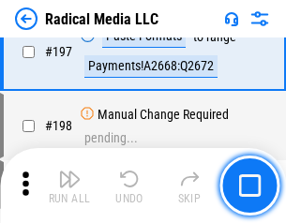
scroll to position [4342, 0]
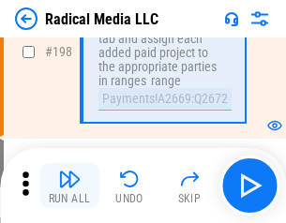
click at [69, 186] on img "button" at bounding box center [69, 179] width 23 height 23
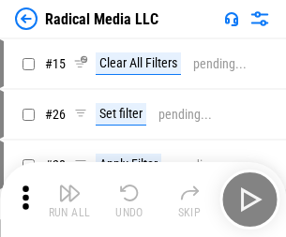
scroll to position [105, 0]
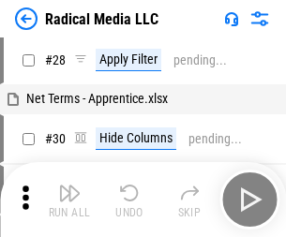
click at [69, 200] on img "button" at bounding box center [69, 193] width 23 height 23
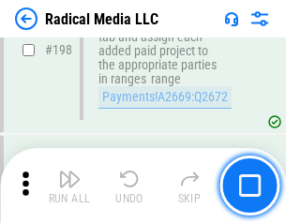
scroll to position [4706, 0]
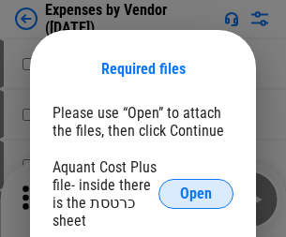
click at [196, 194] on span "Open" at bounding box center [196, 194] width 32 height 15
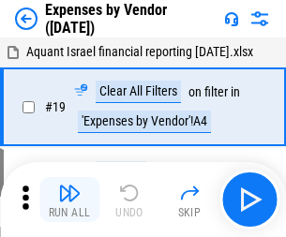
click at [69, 200] on img "button" at bounding box center [69, 193] width 23 height 23
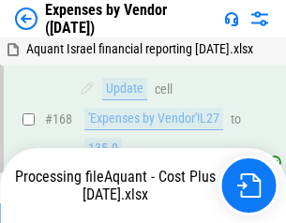
scroll to position [1384, 0]
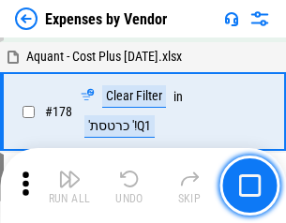
scroll to position [1464, 0]
